Goal: Information Seeking & Learning: Find specific fact

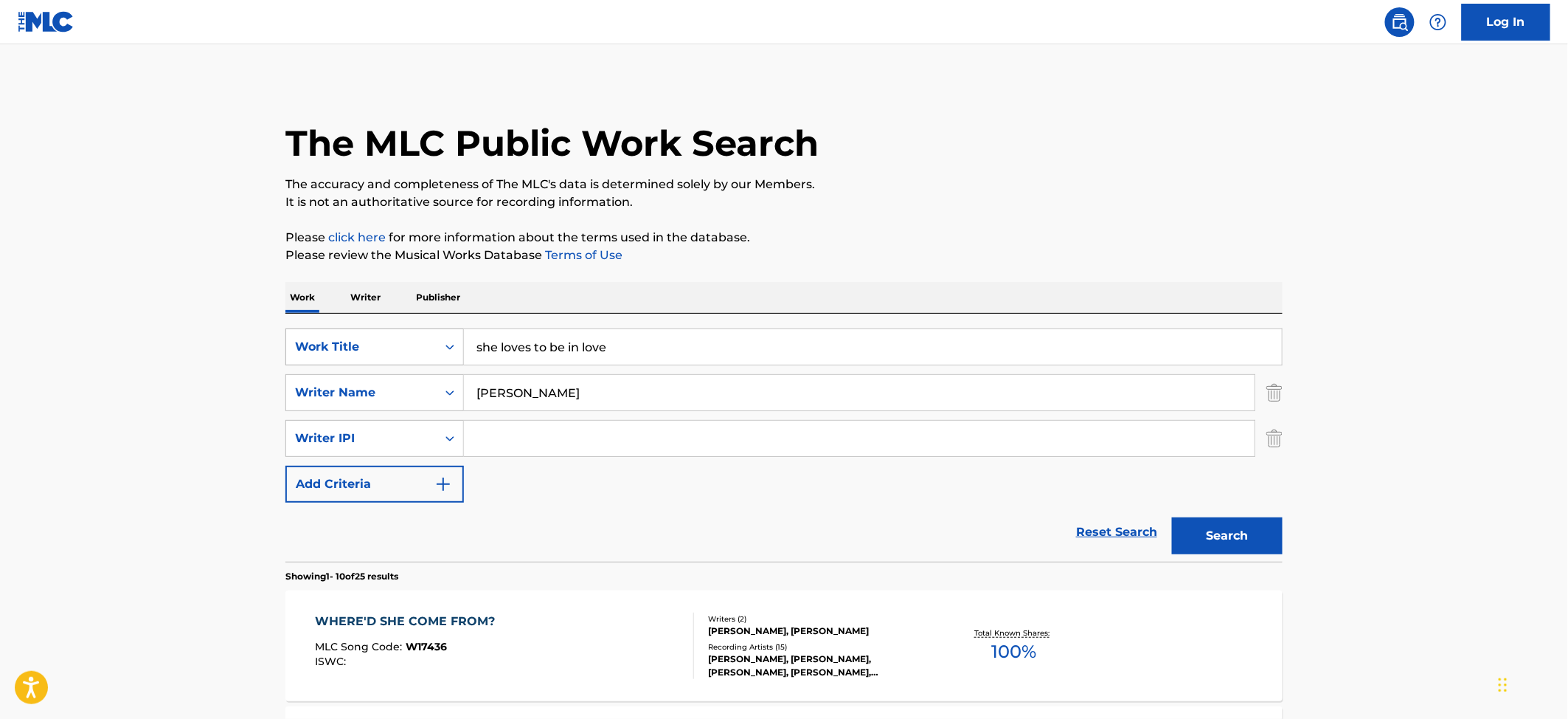
drag, startPoint x: 653, startPoint y: 350, endPoint x: 356, endPoint y: 363, distance: 297.3
click at [361, 363] on div "SearchWithCriteriaa4159f94-b883-4e70-a02d-415580e75b99 Work Title she loves to …" at bounding box center [784, 347] width 997 height 37
type input "SHE'S A NATURAL"
type input "[PERSON_NAME]"
click at [1172, 518] on button "Search" at bounding box center [1228, 536] width 111 height 37
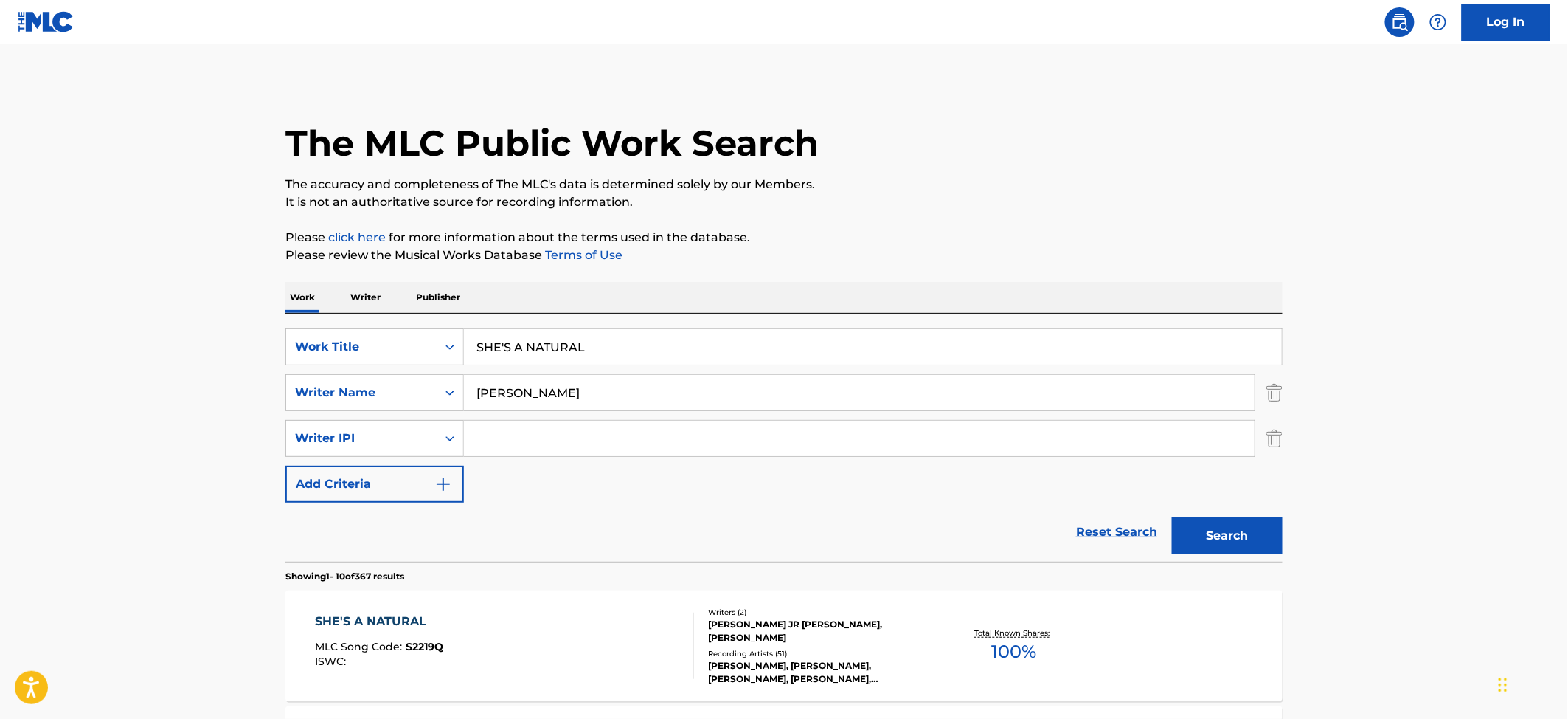
scroll to position [98, 0]
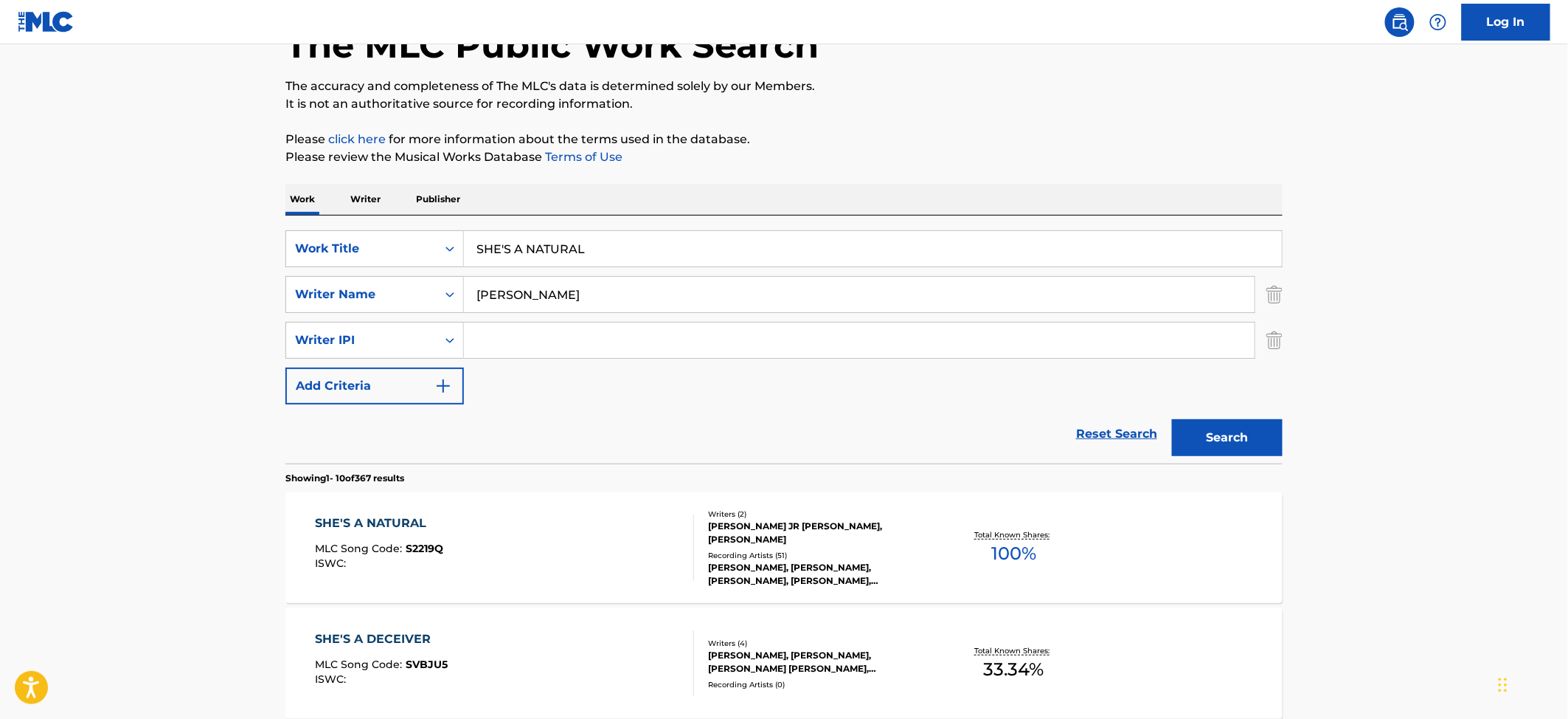
click at [353, 514] on div "SHE'S A NATURAL" at bounding box center [380, 523] width 128 height 18
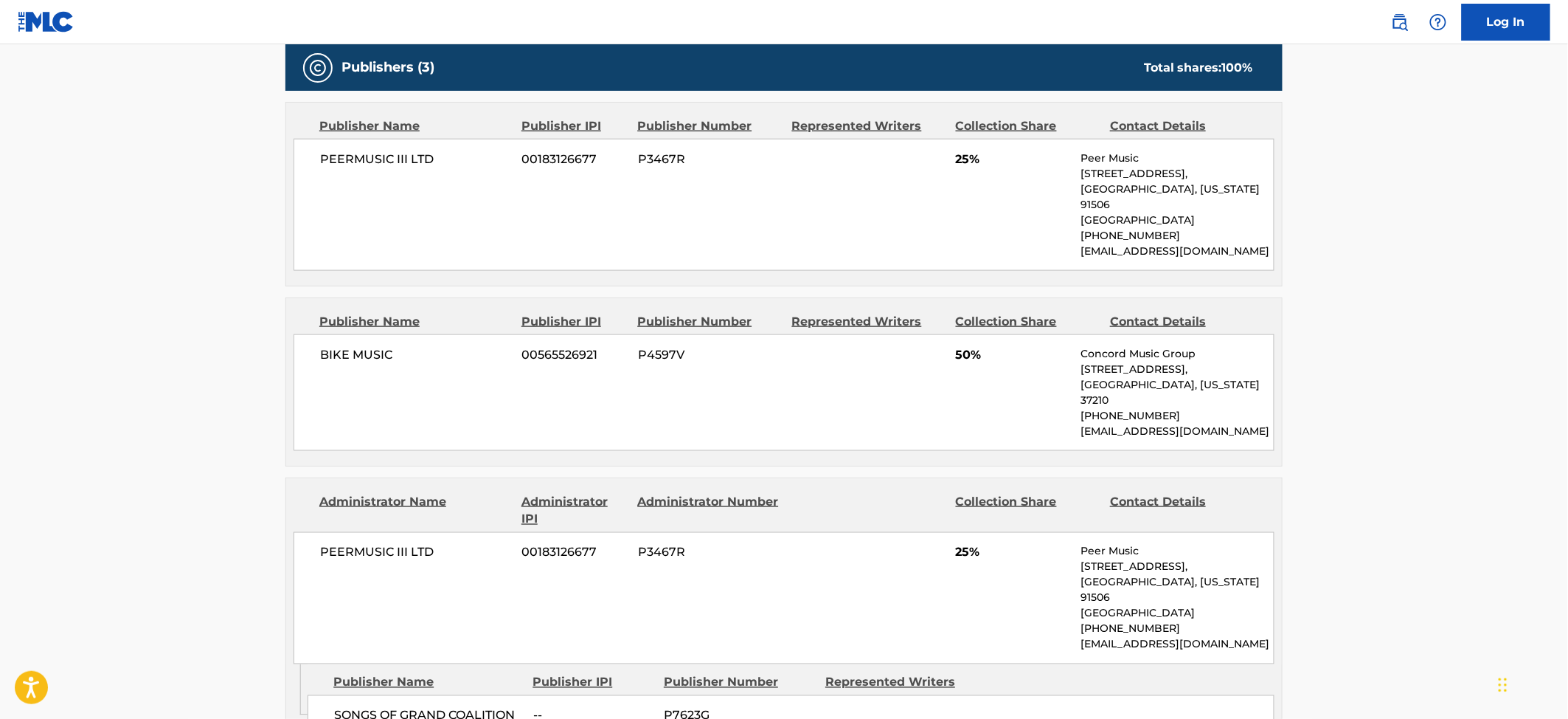
scroll to position [689, 0]
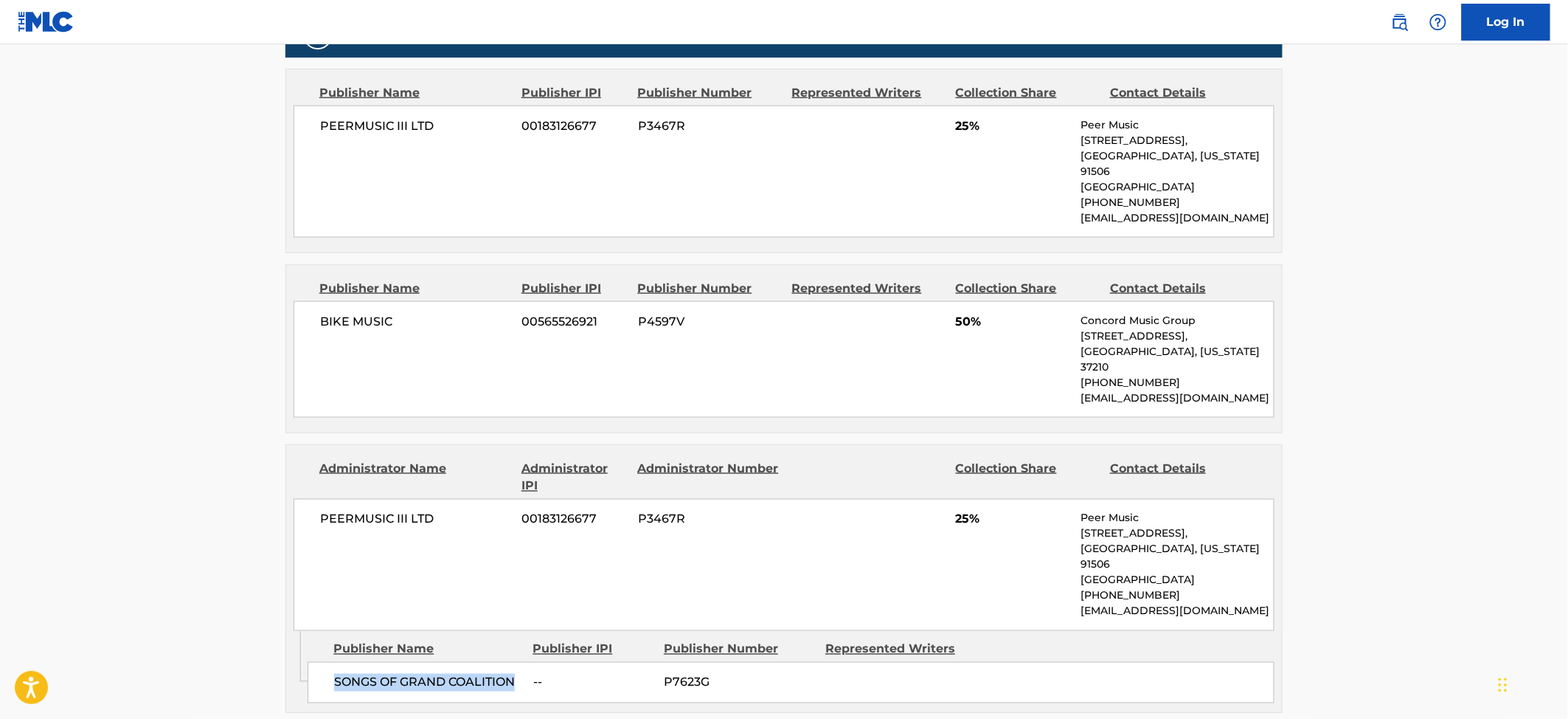
drag, startPoint x: 519, startPoint y: 671, endPoint x: 334, endPoint y: 680, distance: 185.2
click at [334, 680] on div "SONGS OF GRAND COALITION -- P7623G" at bounding box center [791, 682] width 967 height 41
copy span "SONGS OF GRAND COALITION"
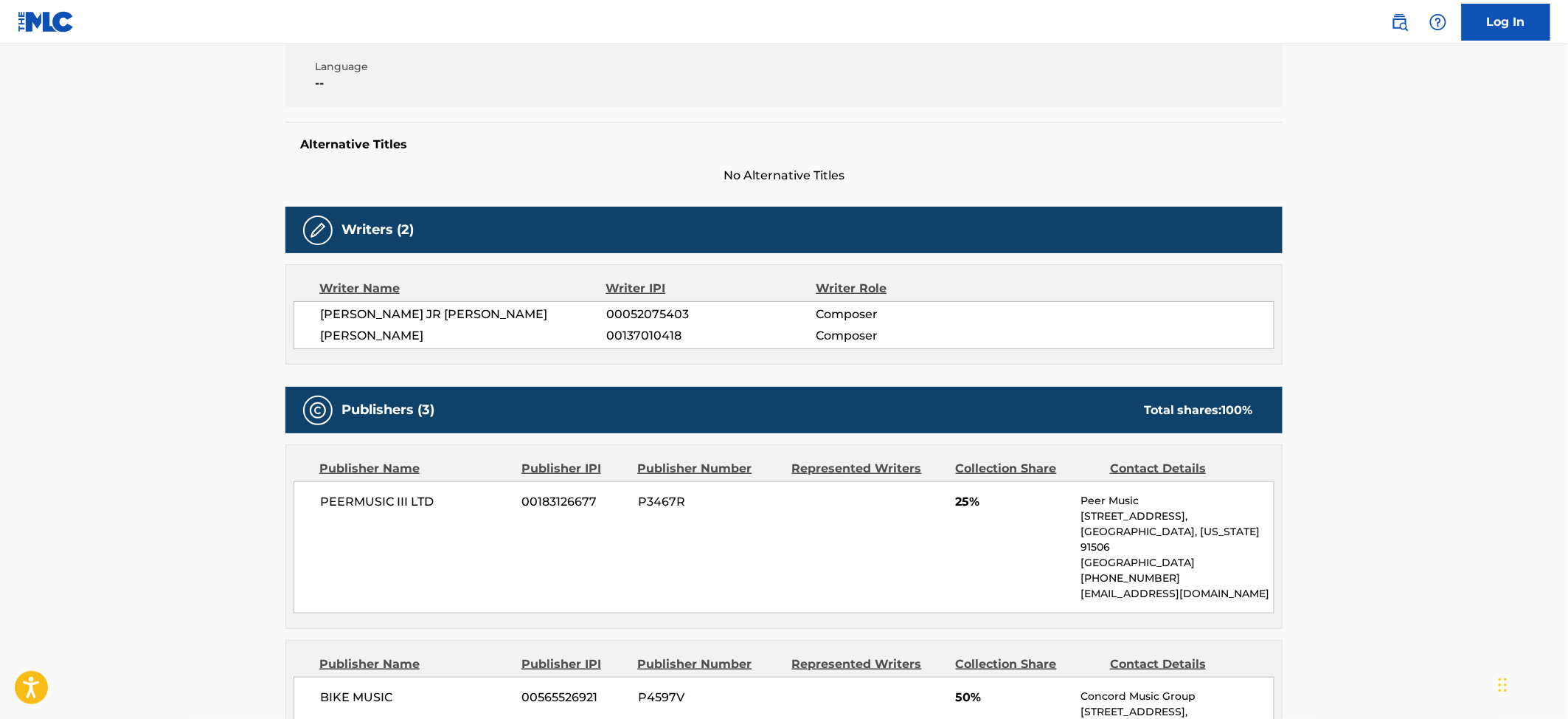
scroll to position [295, 0]
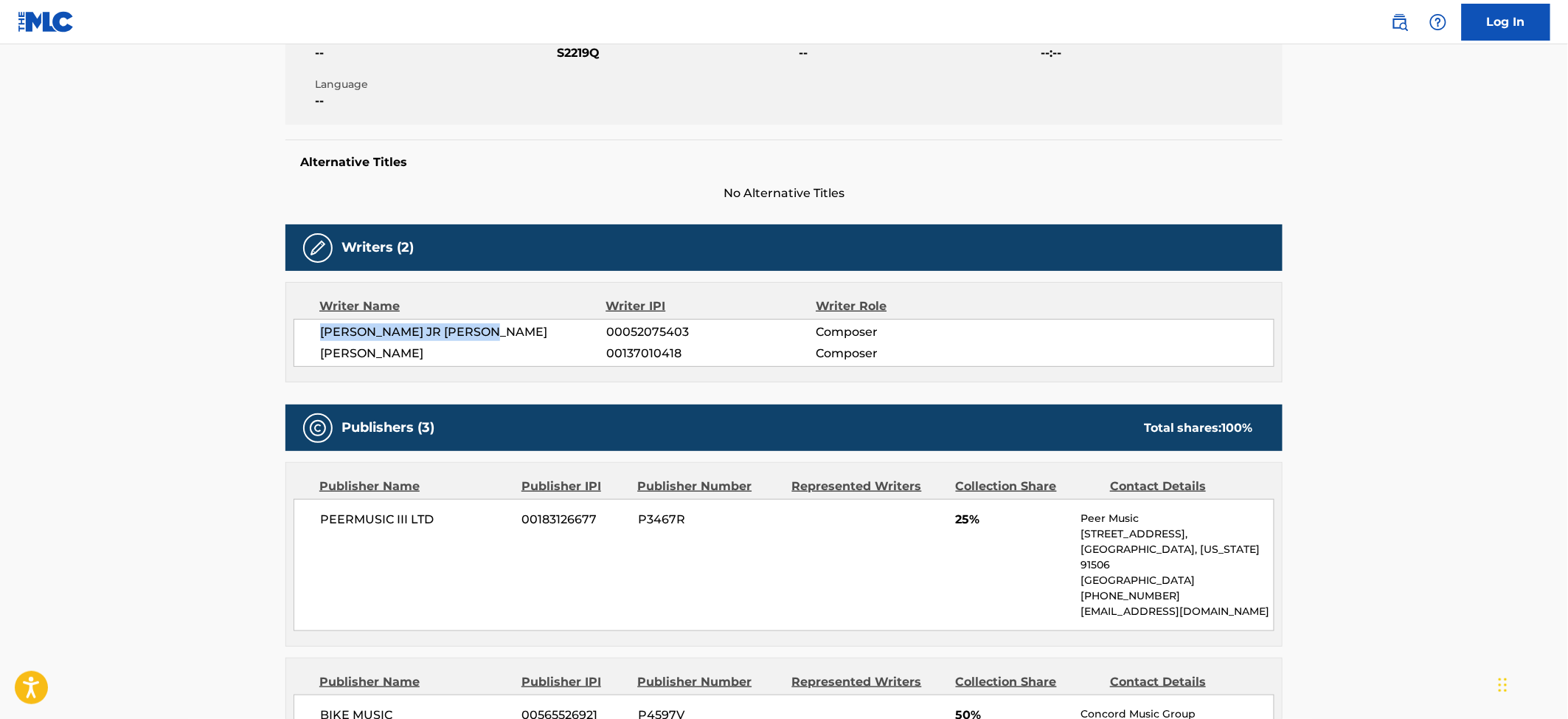
drag, startPoint x: 514, startPoint y: 337, endPoint x: 319, endPoint y: 337, distance: 195.0
click at [319, 337] on div "[PERSON_NAME] [PERSON_NAME] 00052075403 Composer [PERSON_NAME] 00137010418 Comp…" at bounding box center [784, 342] width 981 height 48
copy span "[PERSON_NAME] JR [PERSON_NAME]"
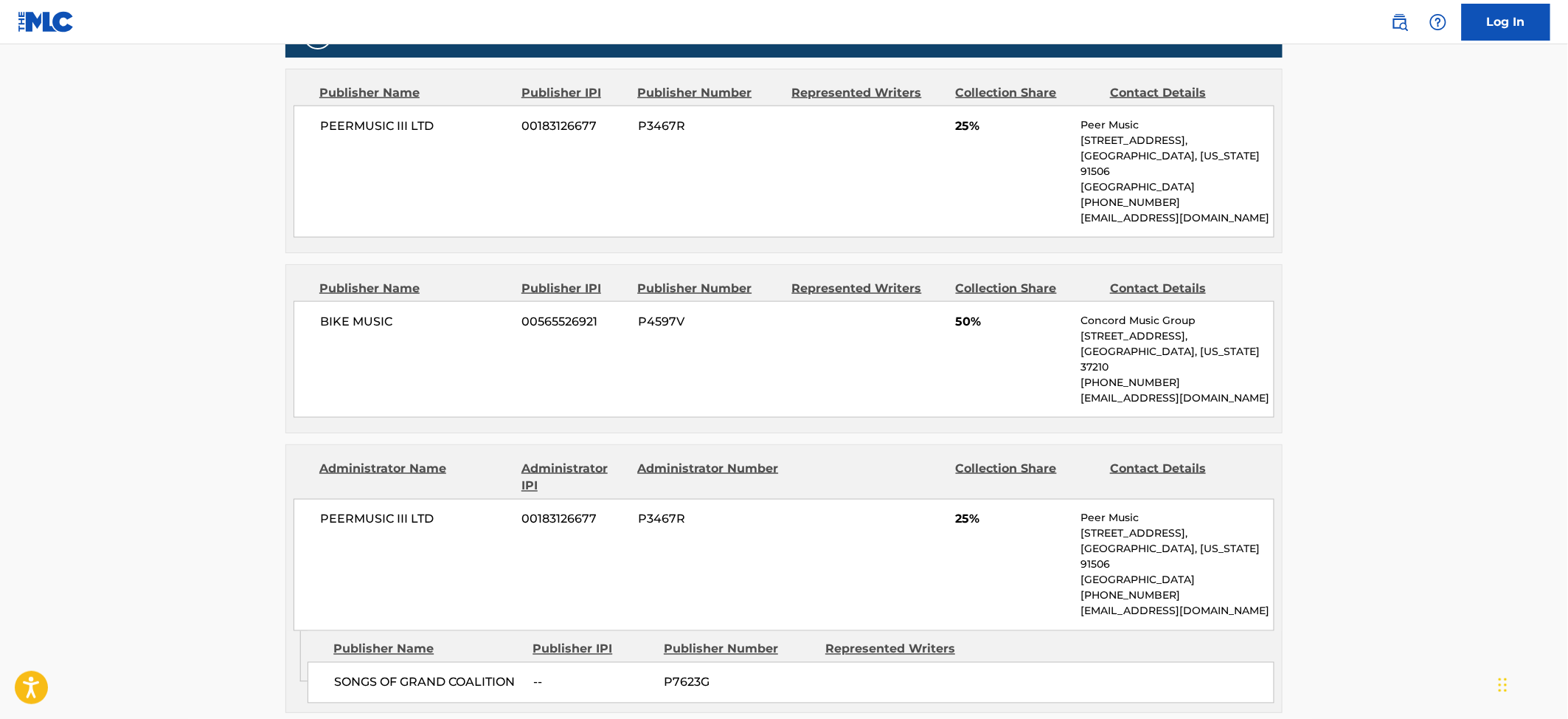
scroll to position [491, 0]
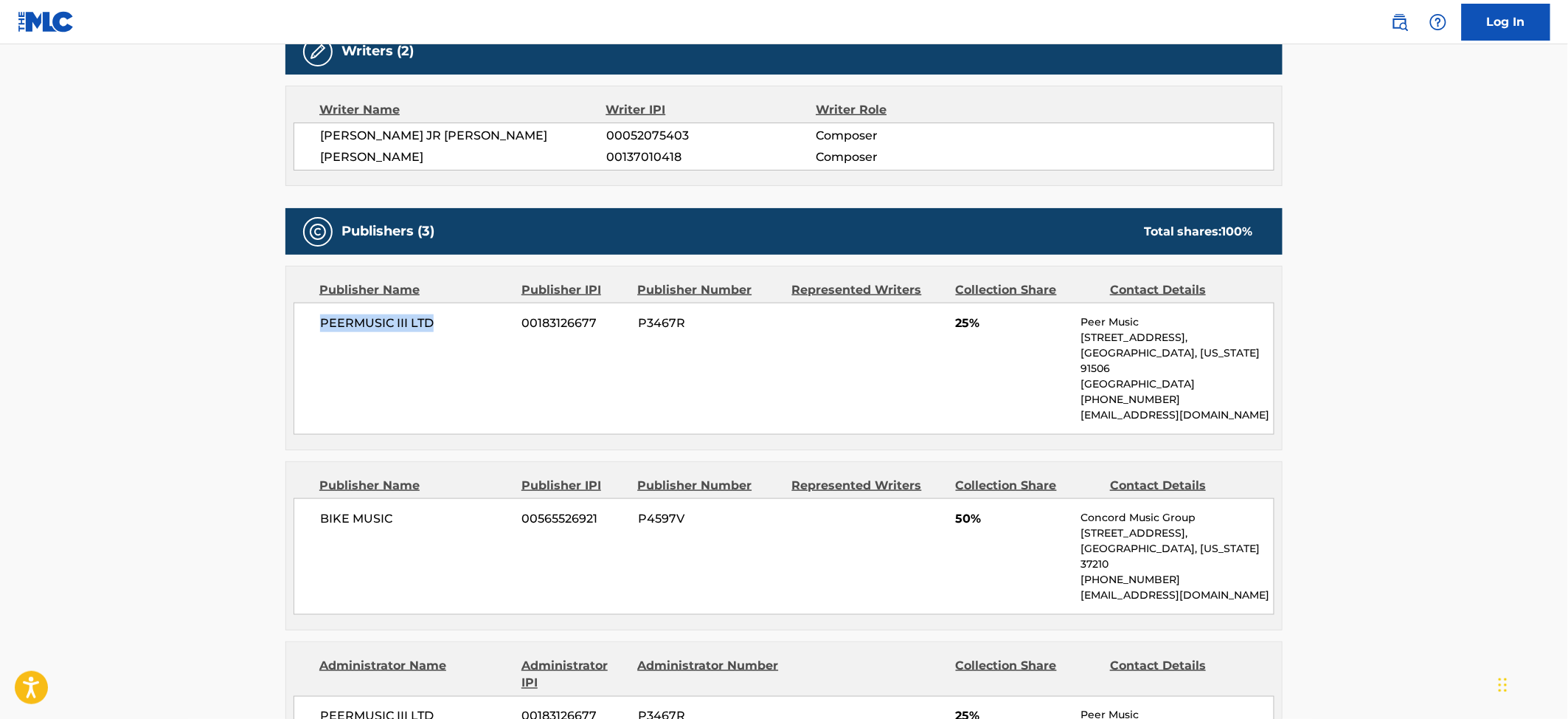
drag, startPoint x: 435, startPoint y: 319, endPoint x: 302, endPoint y: 326, distance: 133.2
click at [302, 326] on div "PEERMUSIC III LTD 00183126677 P3467R 25% Peer Music [STREET_ADDRESS][US_STATE] …" at bounding box center [784, 368] width 981 height 132
copy span "PEERMUSIC III LTD"
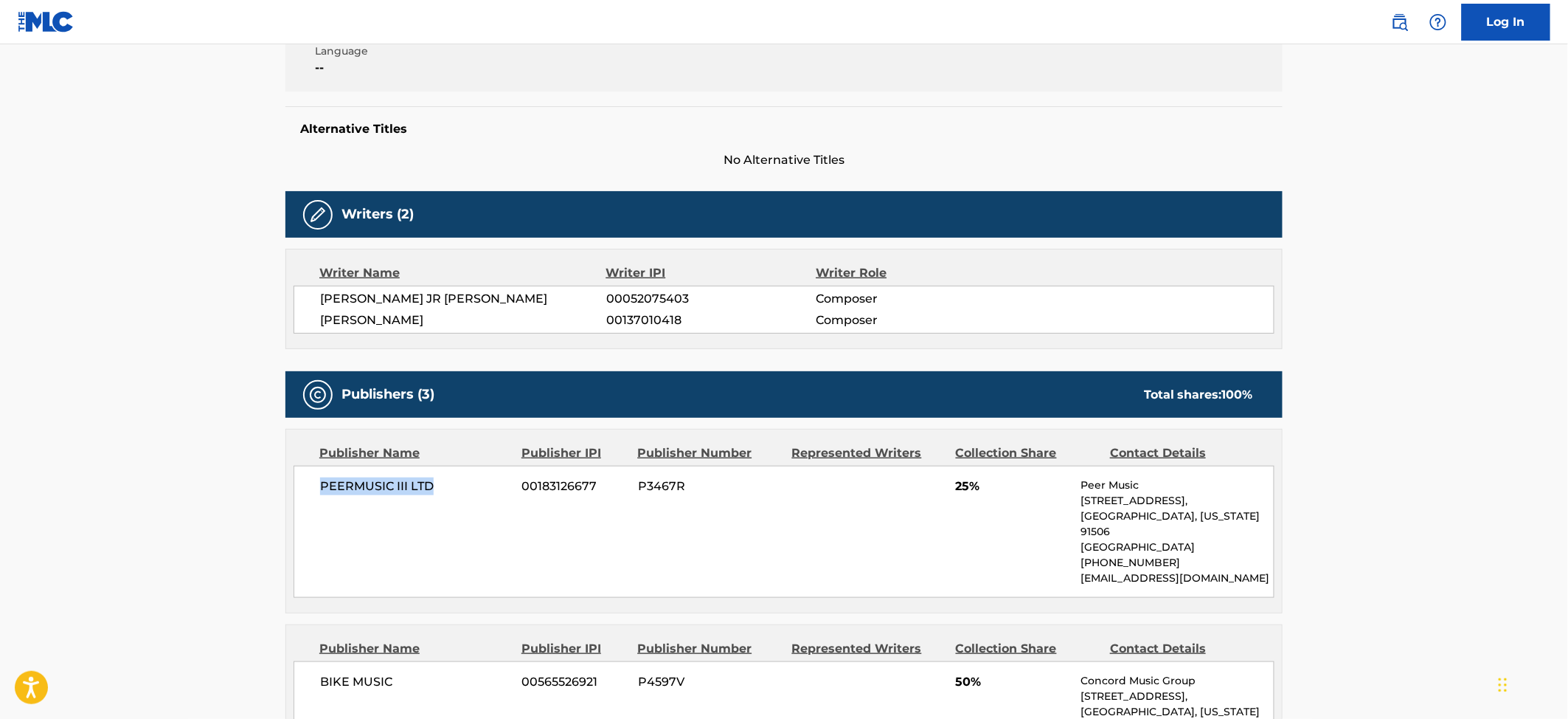
scroll to position [0, 0]
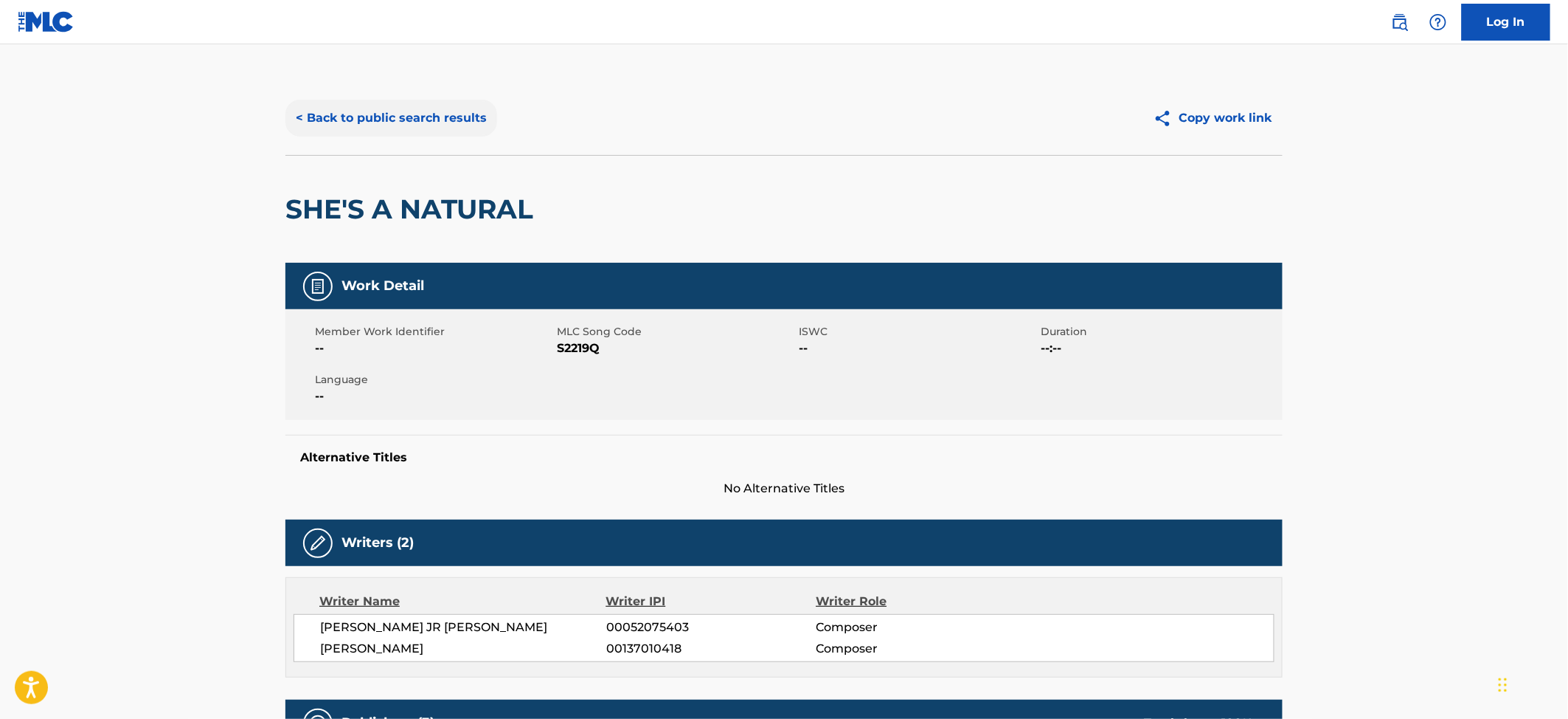
click at [428, 114] on button "< Back to public search results" at bounding box center [391, 118] width 212 height 37
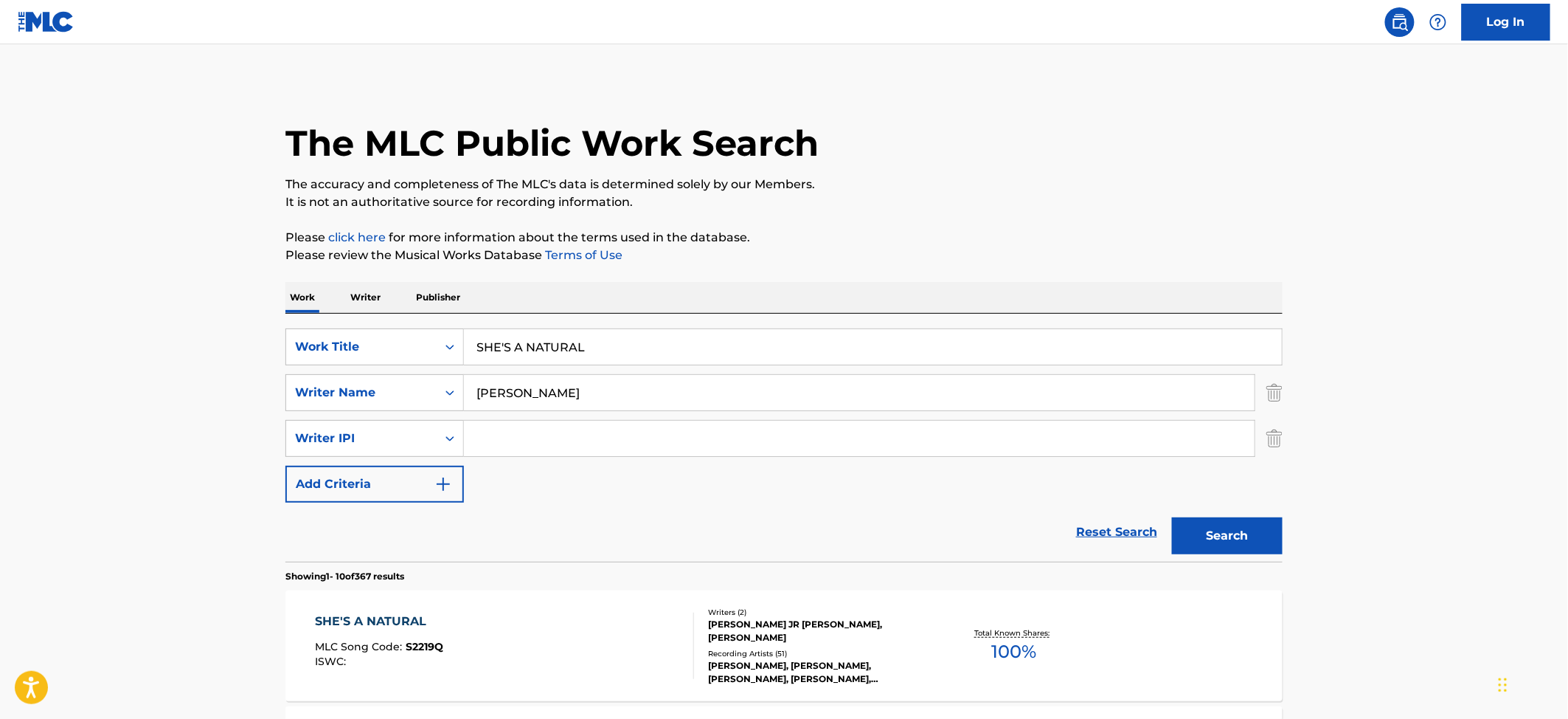
scroll to position [98, 0]
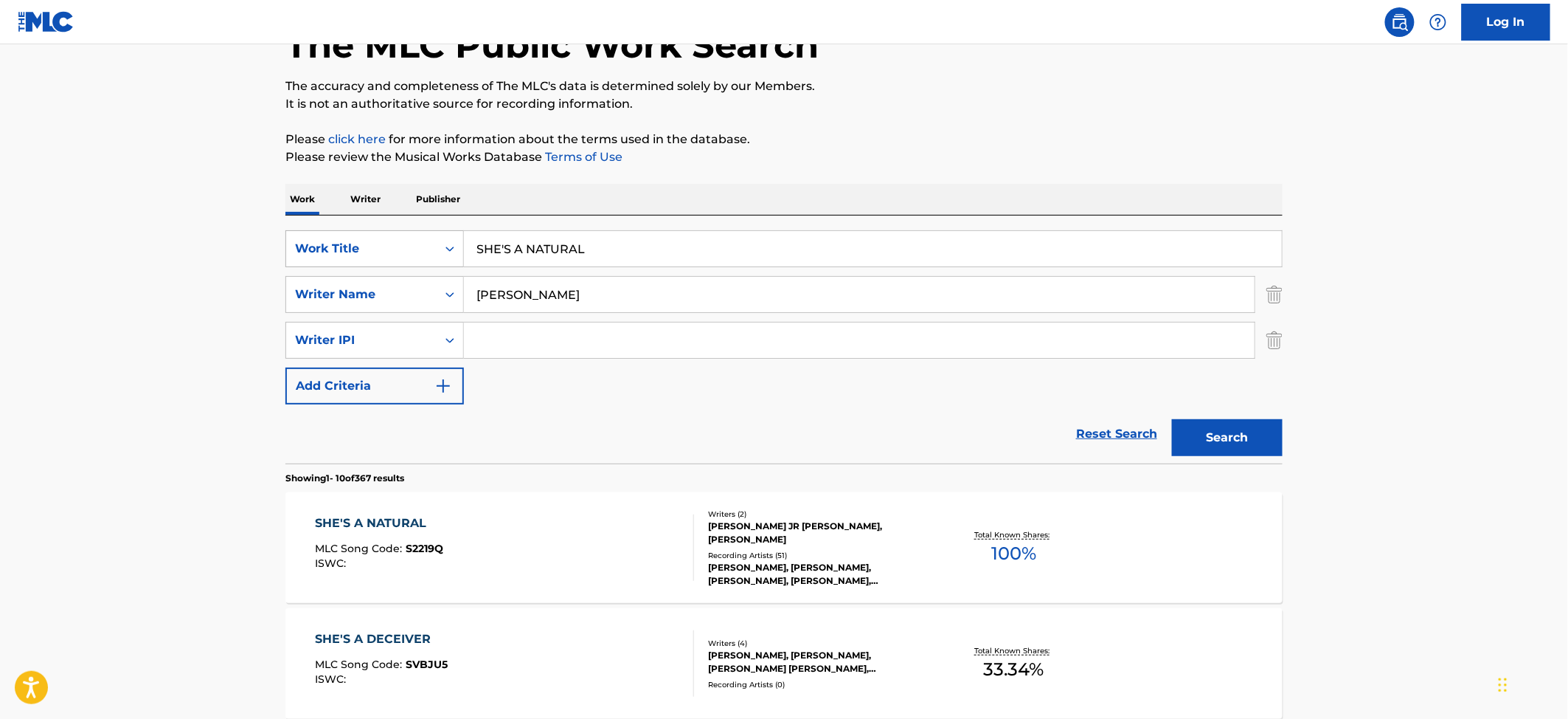
drag, startPoint x: 652, startPoint y: 260, endPoint x: 379, endPoint y: 258, distance: 273.0
click at [379, 258] on div "SearchWithCriteriaa4159f94-b883-4e70-a02d-415580e75b99 Work Title SHE'S A NATUR…" at bounding box center [784, 248] width 997 height 37
type input "she's got a man on her mine"
type input "[PERSON_NAME]"
click at [641, 251] on input "she's got a man on her mine" at bounding box center [873, 248] width 818 height 35
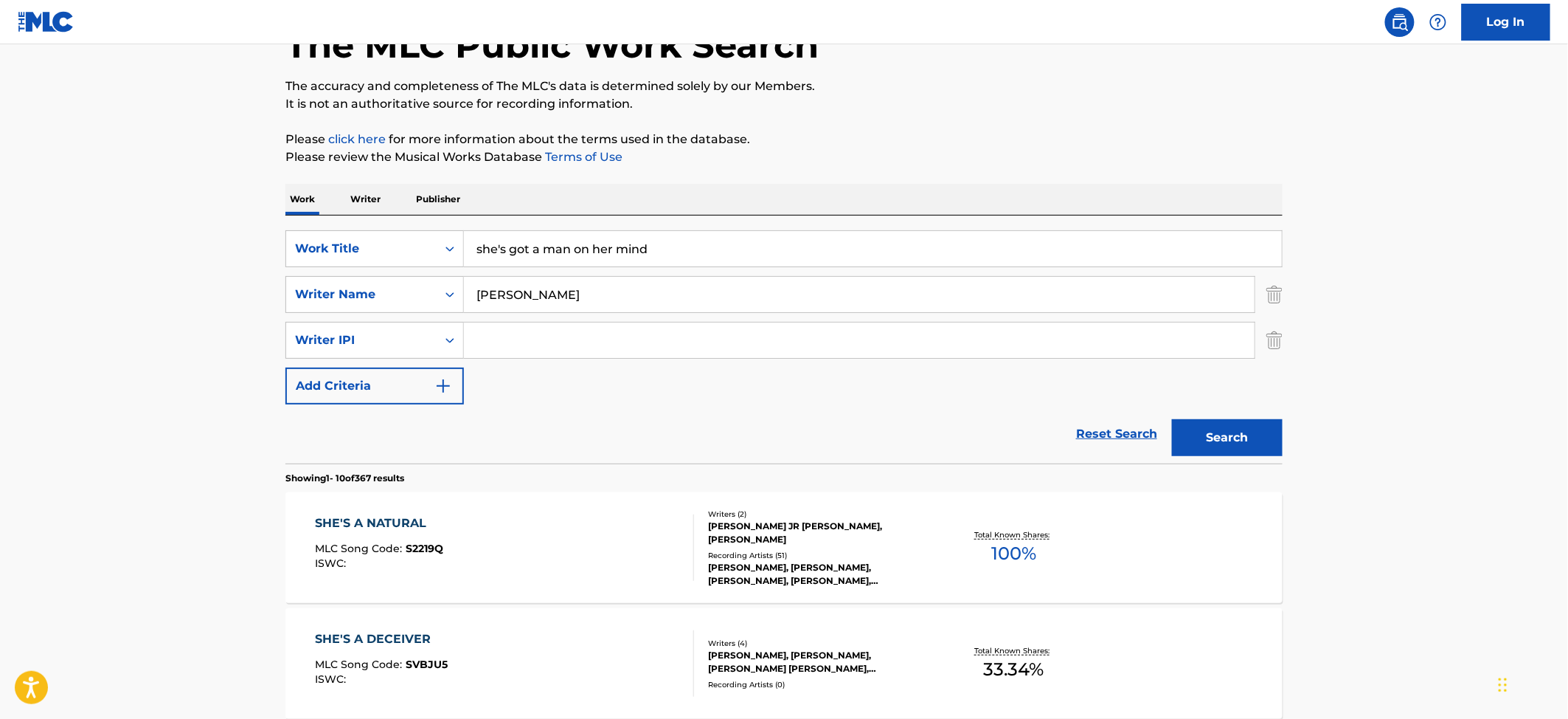
type input "she's got a man on her mind"
click at [1172, 419] on button "Search" at bounding box center [1228, 437] width 111 height 37
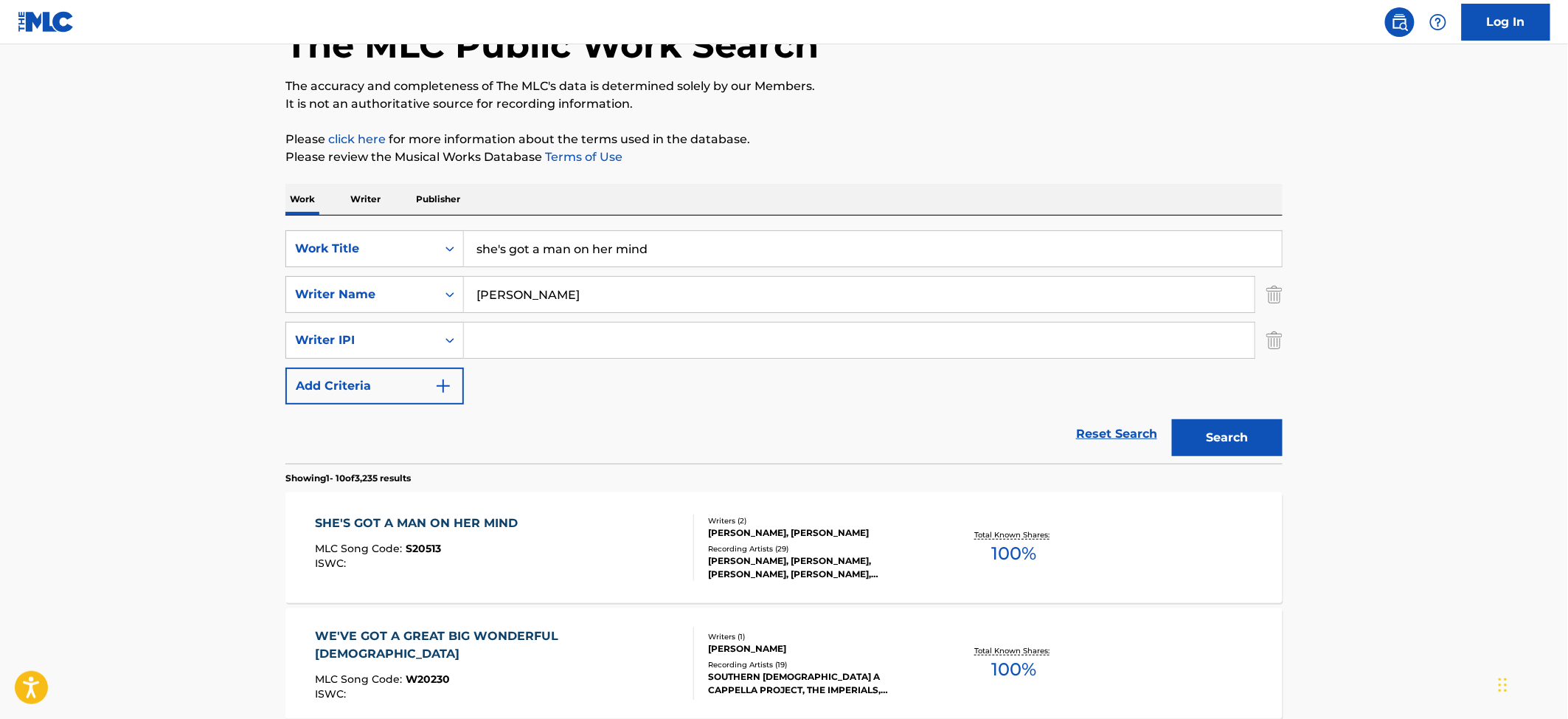
click at [404, 524] on div "SHE'S GOT A MAN ON HER MIND" at bounding box center [421, 523] width 210 height 18
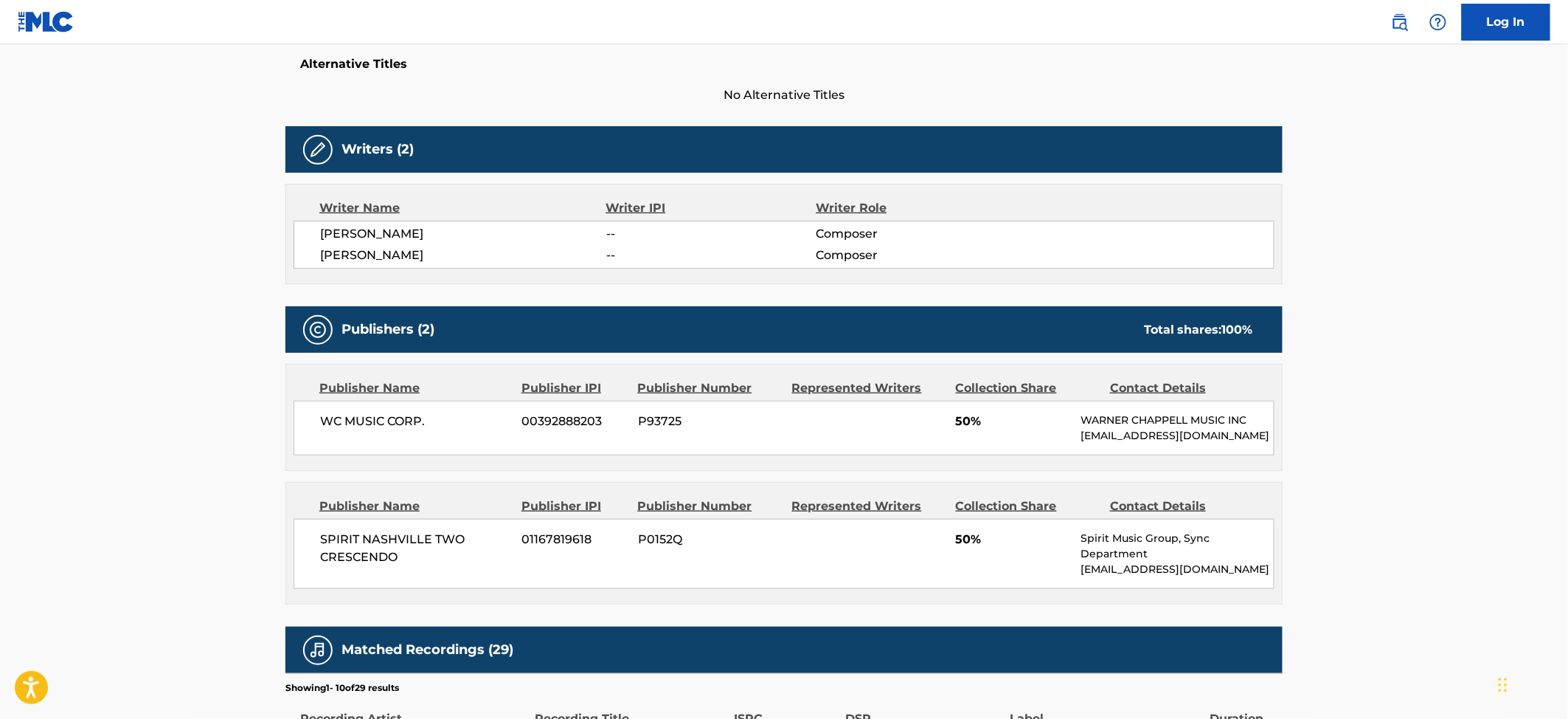
scroll to position [590, 0]
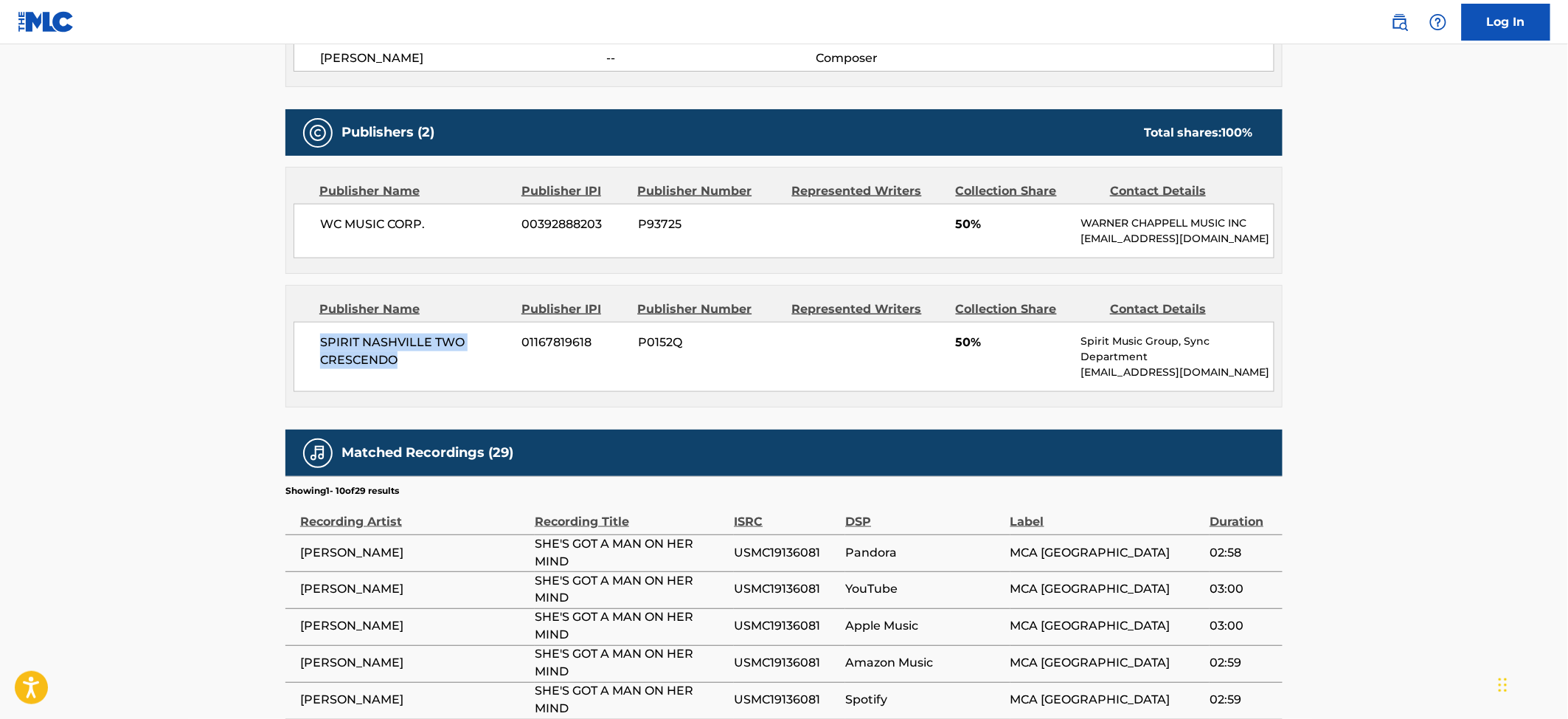
drag, startPoint x: 414, startPoint y: 388, endPoint x: 305, endPoint y: 361, distance: 112.3
click at [305, 361] on div "SPIRIT NASHVILLE TWO CRESCENDO 01167819618 P0152Q 50% Spirit Music Group, Sync …" at bounding box center [784, 357] width 981 height 70
copy span "SPIRIT NASHVILLE TWO CRESCENDO"
click at [443, 369] on span "SPIRIT NASHVILLE TWO CRESCENDO" at bounding box center [415, 351] width 191 height 35
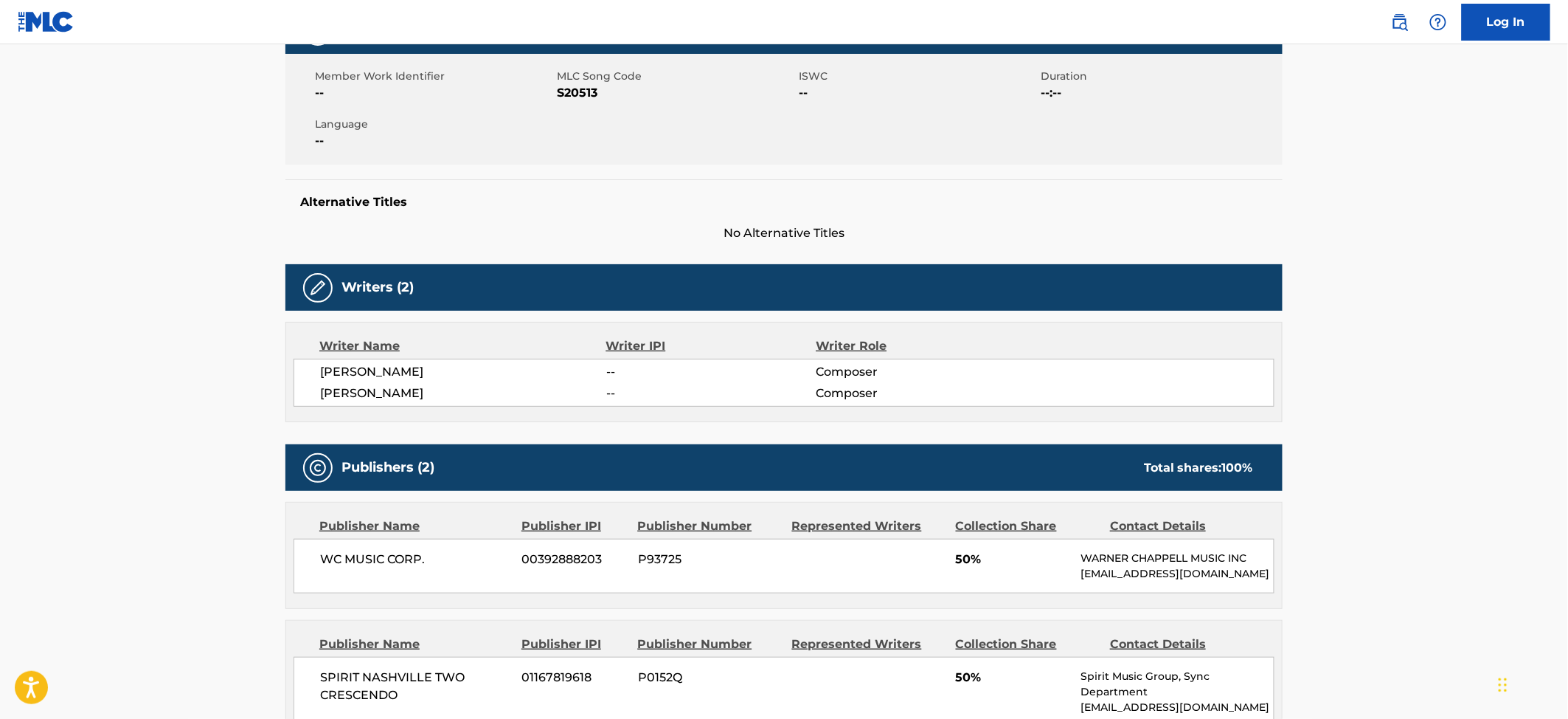
scroll to position [196, 0]
